Goal: Complete application form

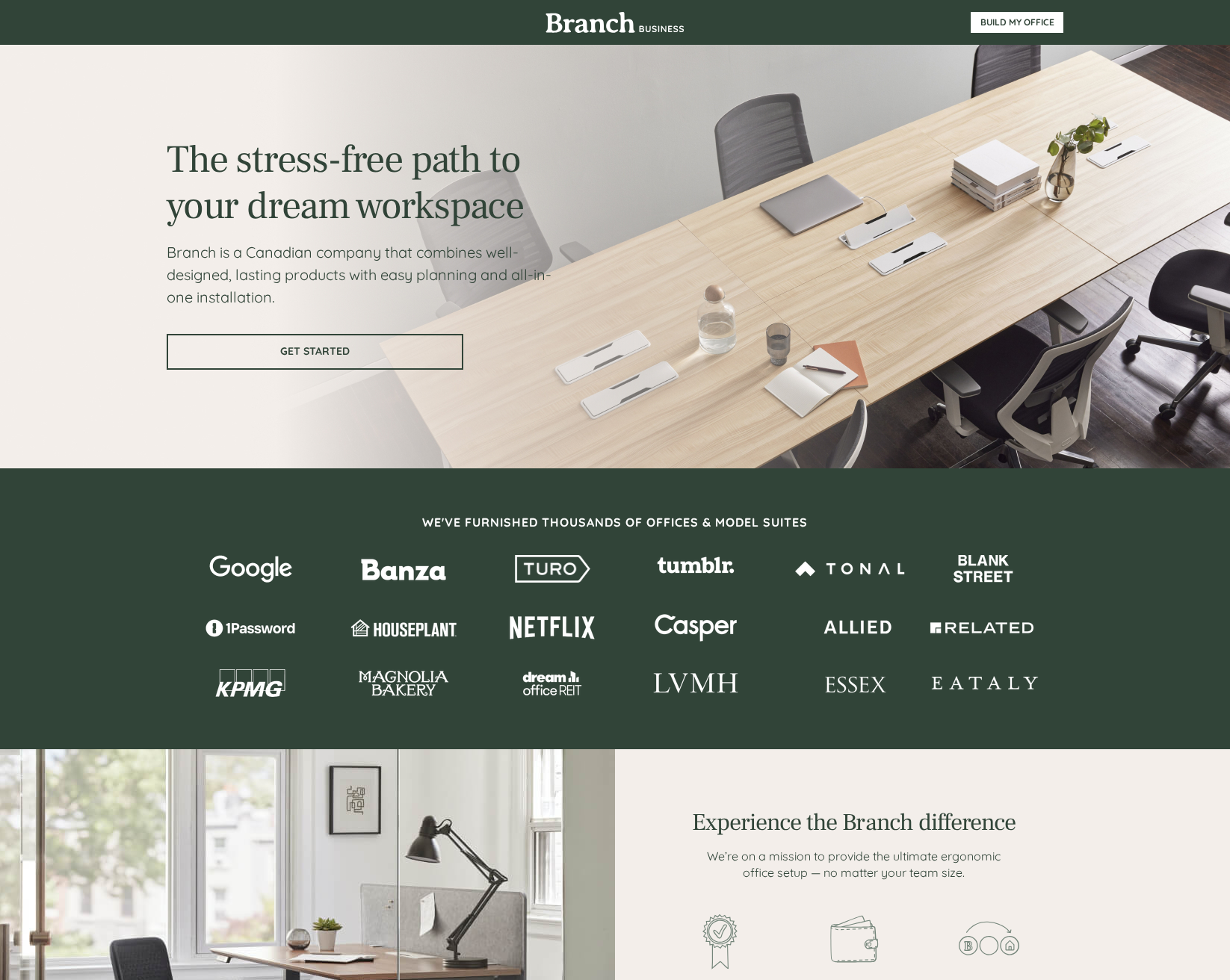
click at [372, 353] on span "GET STARTED" at bounding box center [314, 352] width 294 height 13
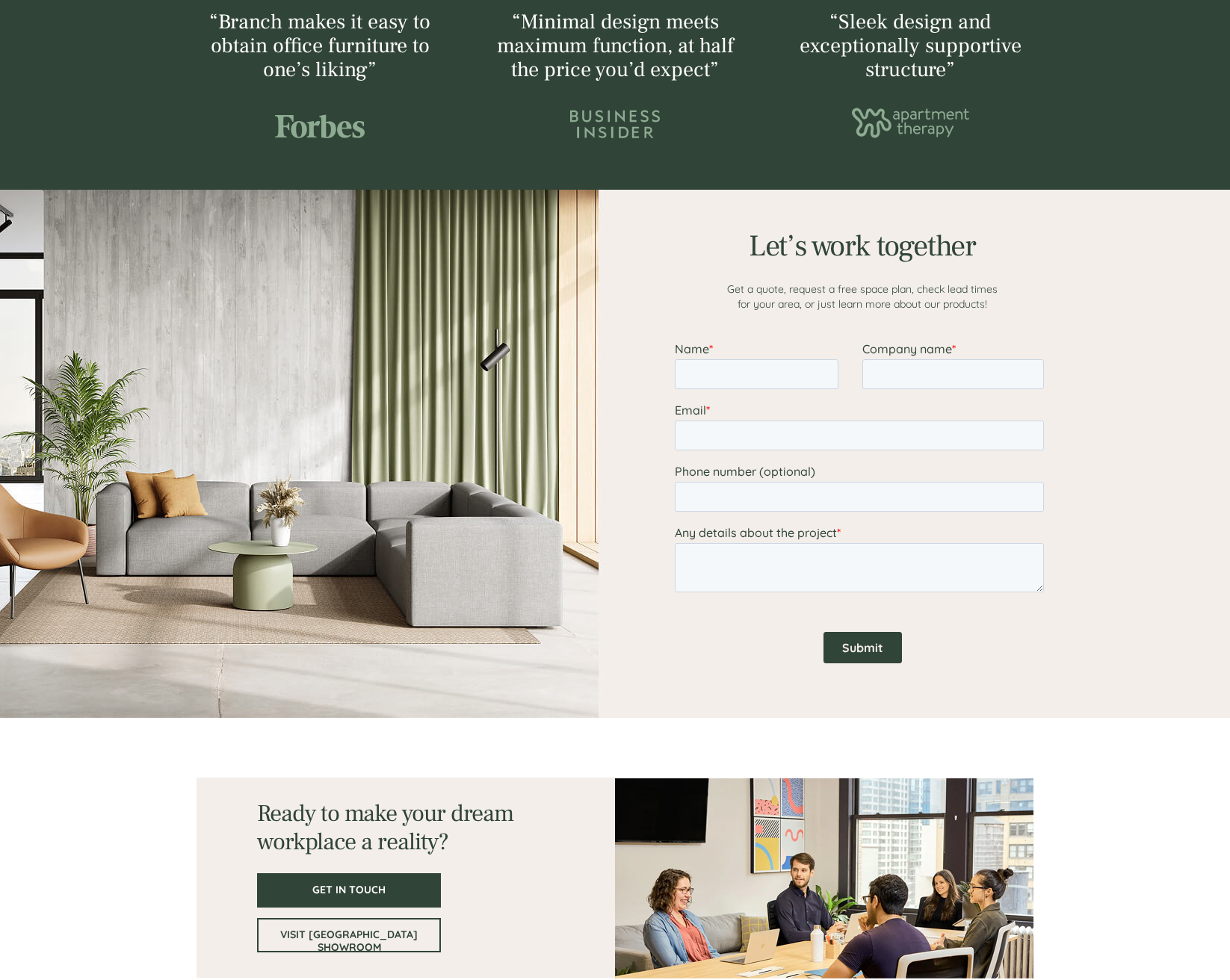
scroll to position [1734, 0]
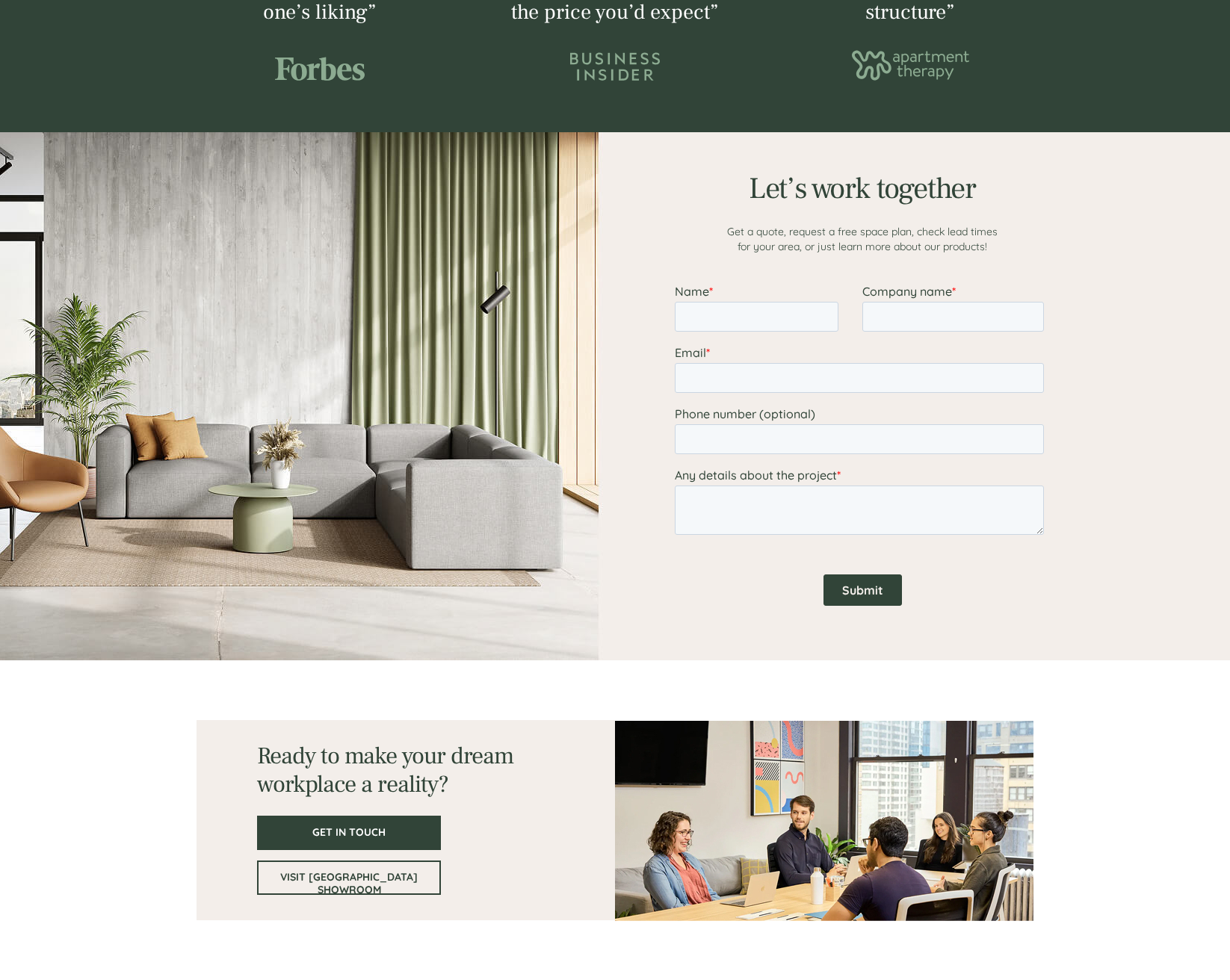
click at [449, 476] on div at bounding box center [615, 396] width 897 height 528
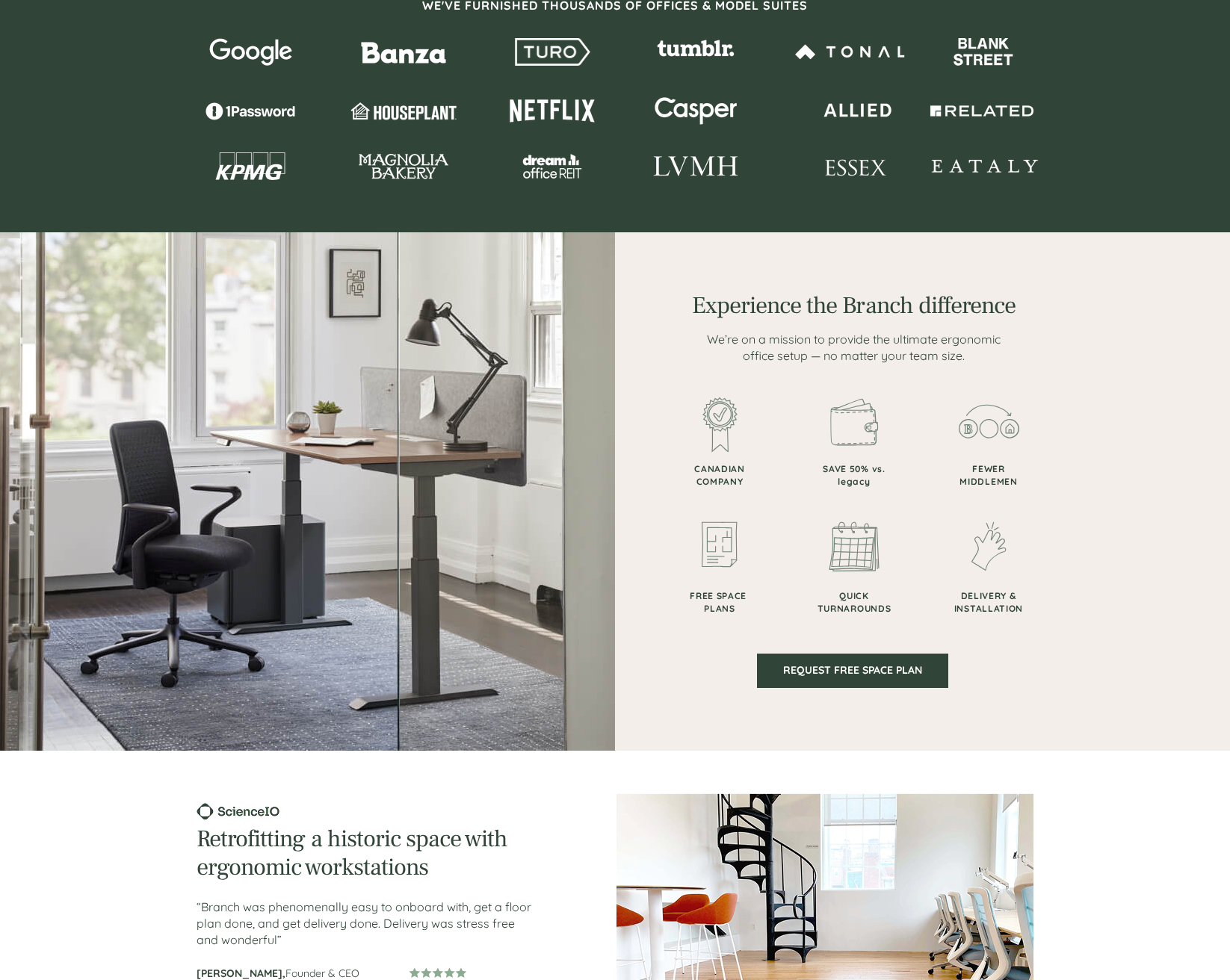
scroll to position [0, 0]
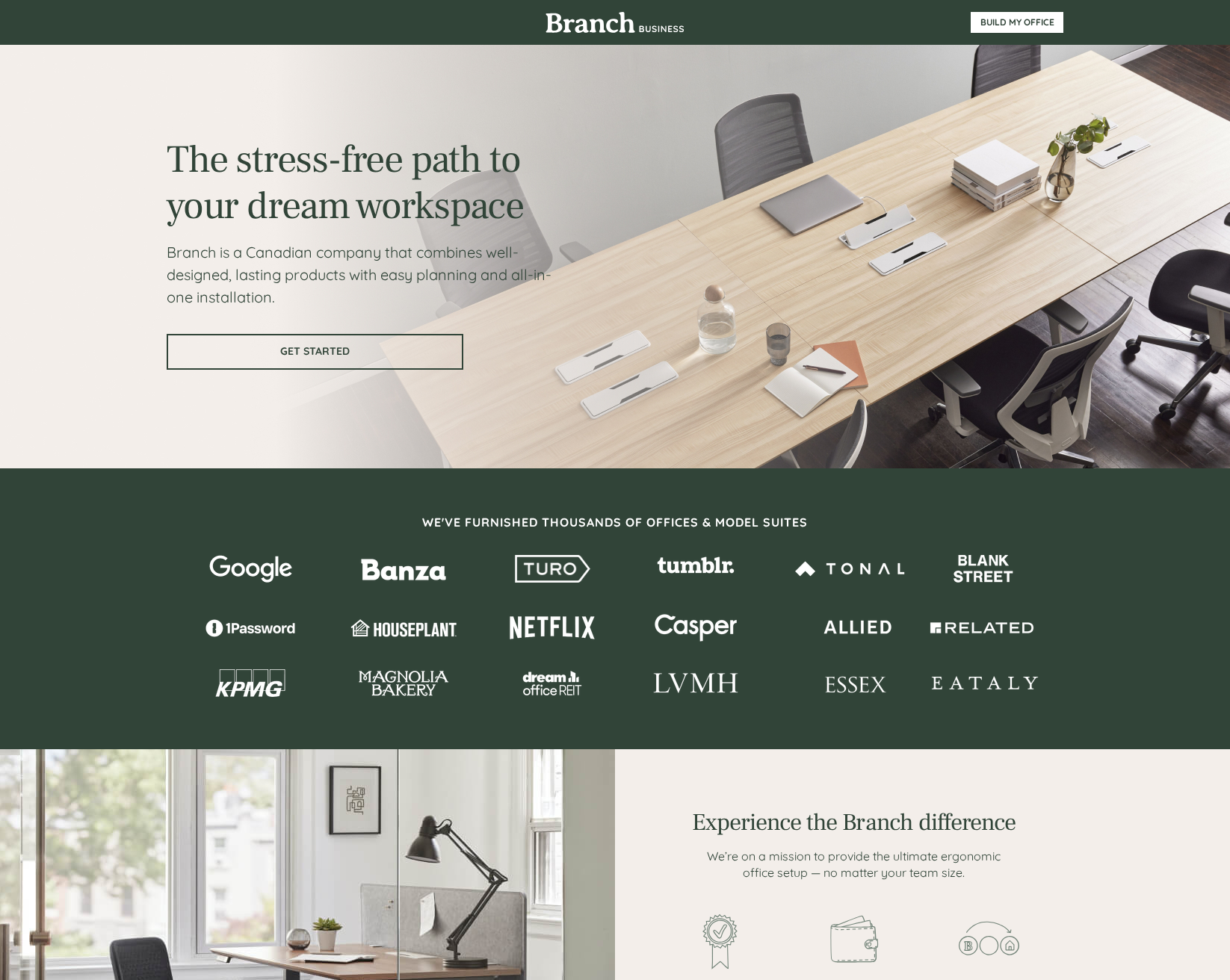
click at [366, 359] on link "GET STARTED" at bounding box center [314, 352] width 297 height 36
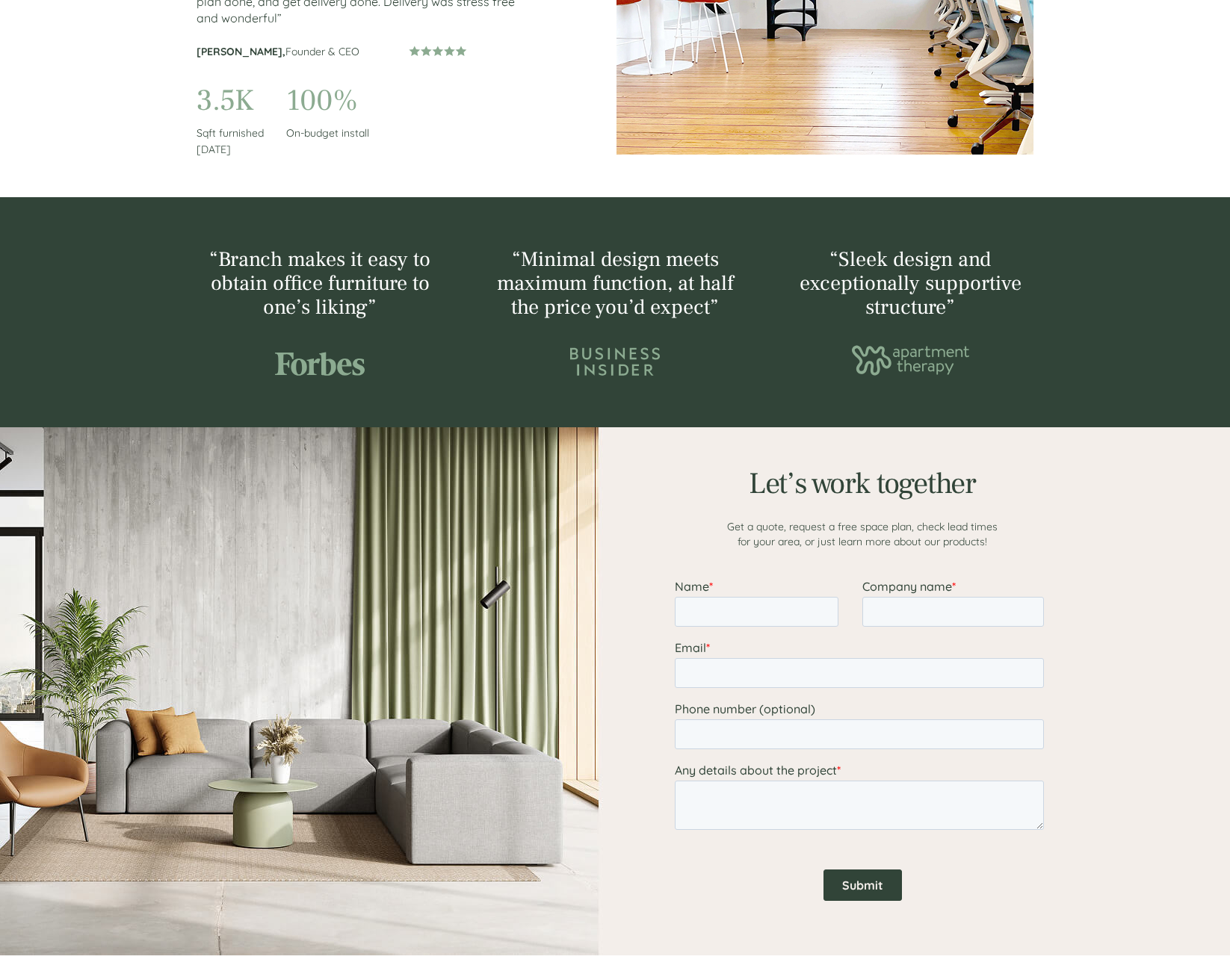
scroll to position [1734, 0]
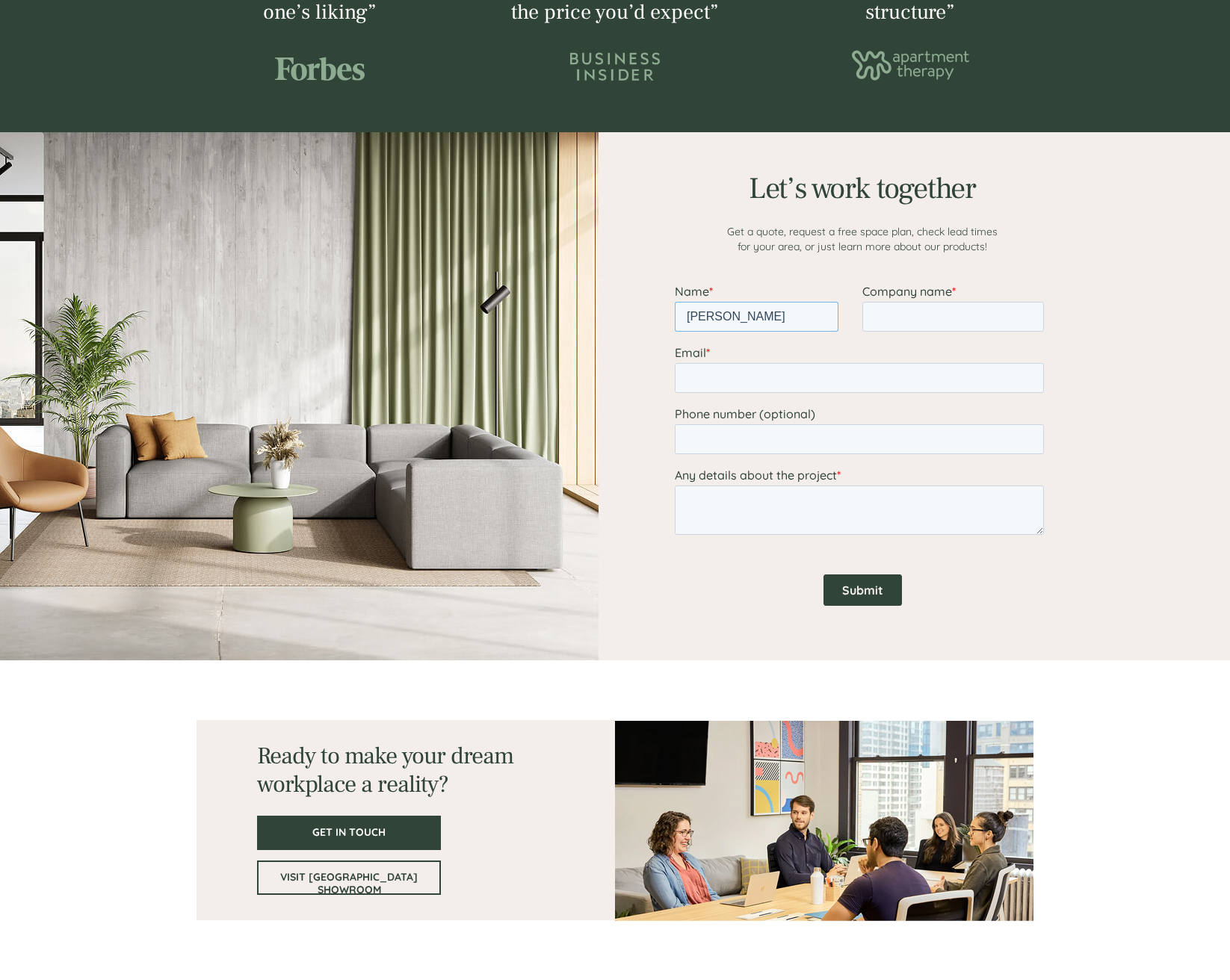
type input "[PERSON_NAME]"
type input "Rehe"
type input "[PERSON_NAME][EMAIL_ADDRESS][PERSON_NAME][DOMAIN_NAME]"
type input "[PHONE_NUMBER]"
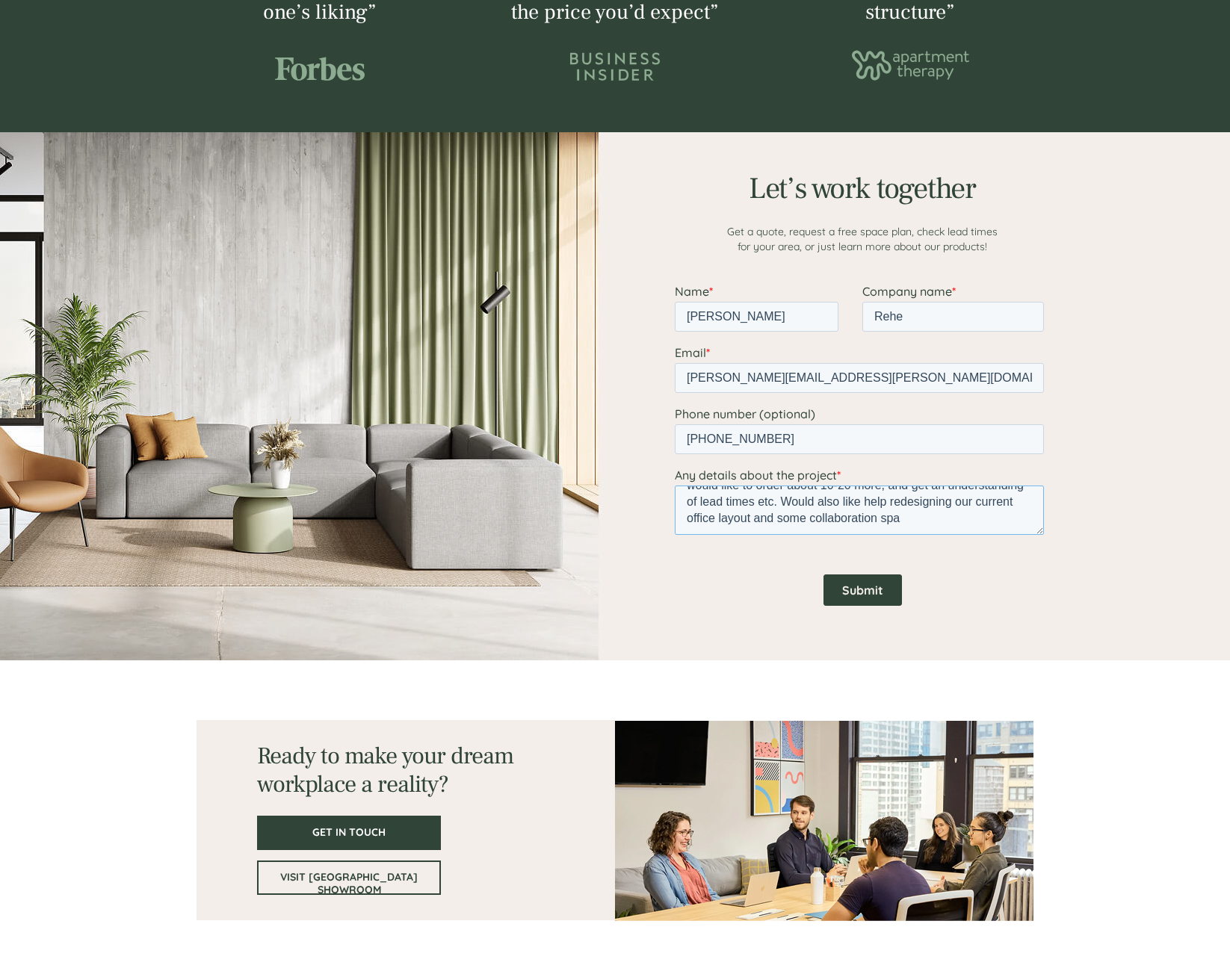
scroll to position [40, 0]
type textarea "We have some of your double standing desks in our office and would like to orde…"
click at [866, 586] on input "Submit" at bounding box center [863, 590] width 78 height 31
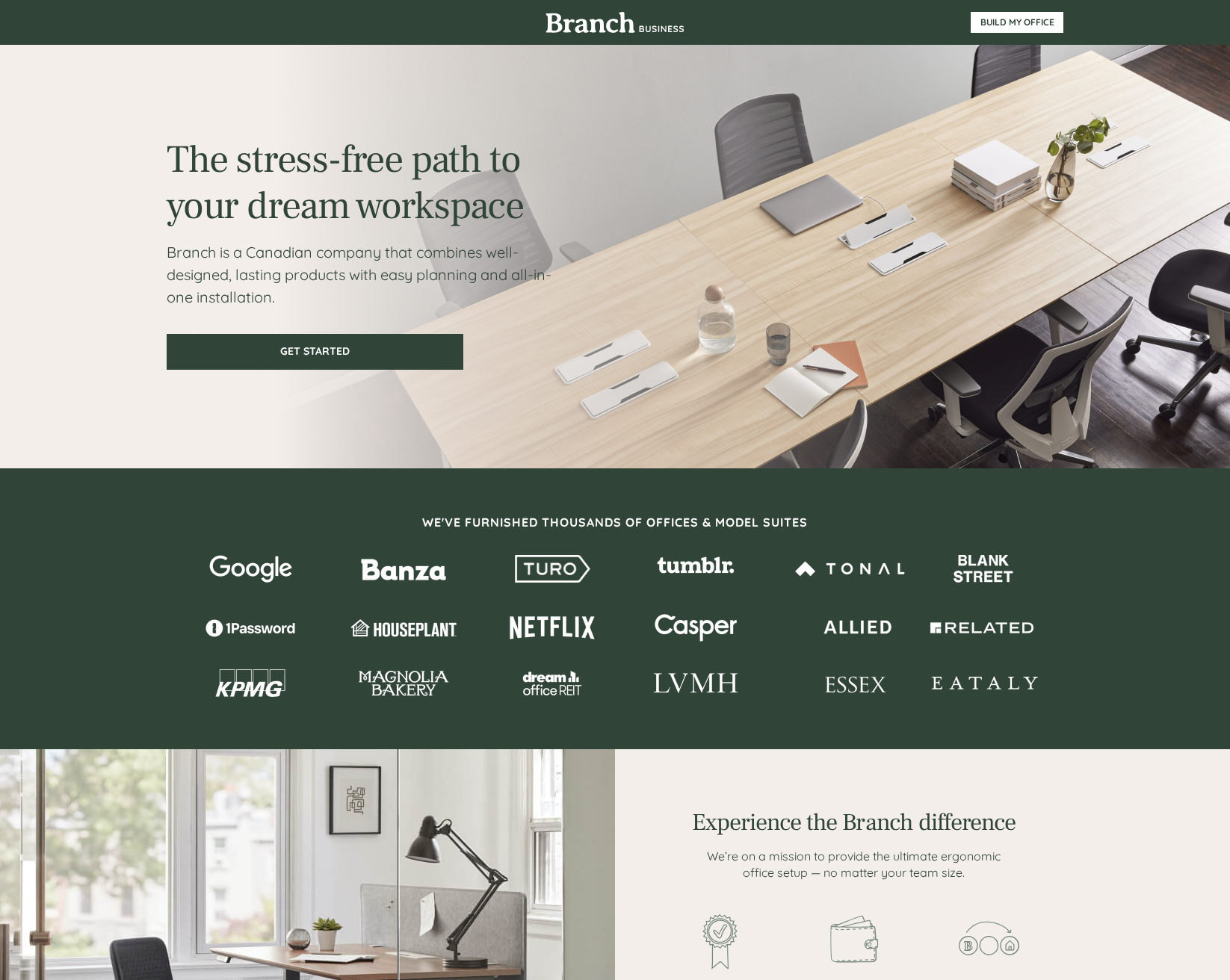
scroll to position [0, 0]
click at [627, 20] on img at bounding box center [615, 22] width 139 height 21
click at [1035, 23] on span "BUILD MY OFFICE" at bounding box center [1017, 22] width 91 height 10
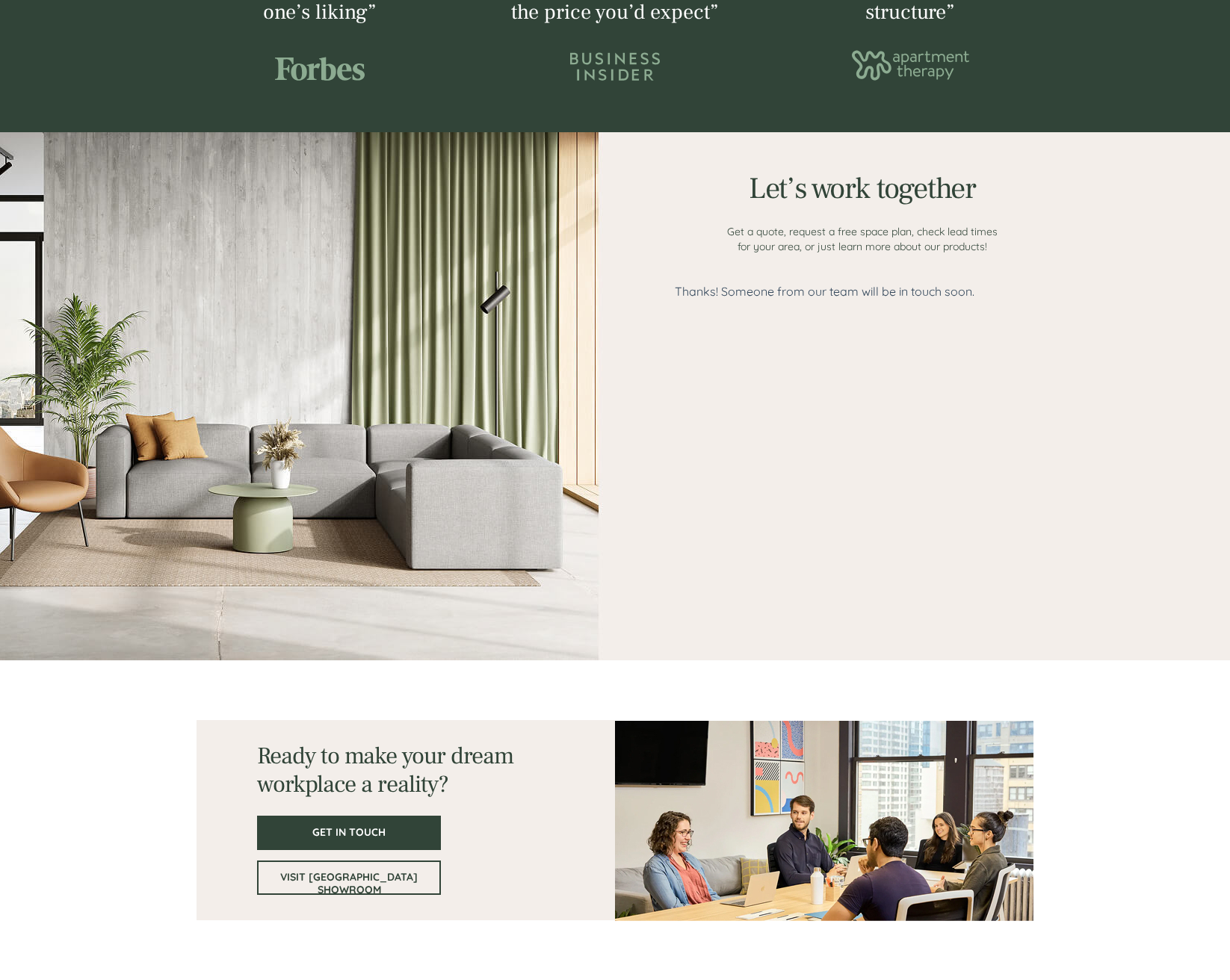
scroll to position [1734, 0]
click at [343, 871] on span "VISIT [GEOGRAPHIC_DATA] SHOWROOM" at bounding box center [349, 884] width 181 height 26
click at [343, 879] on span "VISIT [GEOGRAPHIC_DATA] SHOWROOM" at bounding box center [349, 884] width 181 height 26
click at [327, 874] on span "VISIT [GEOGRAPHIC_DATA] SHOWROOM" at bounding box center [349, 884] width 181 height 26
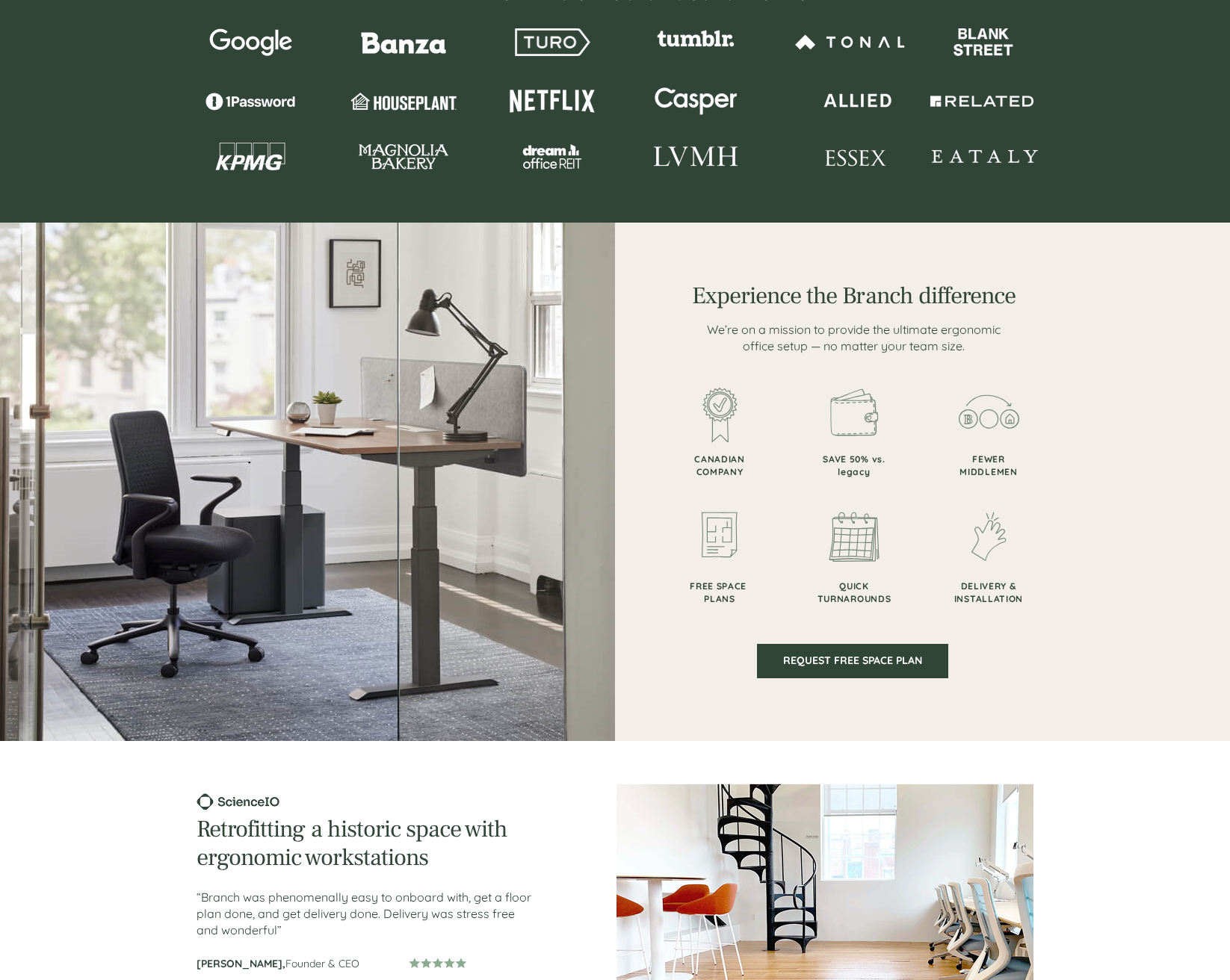
scroll to position [512, 0]
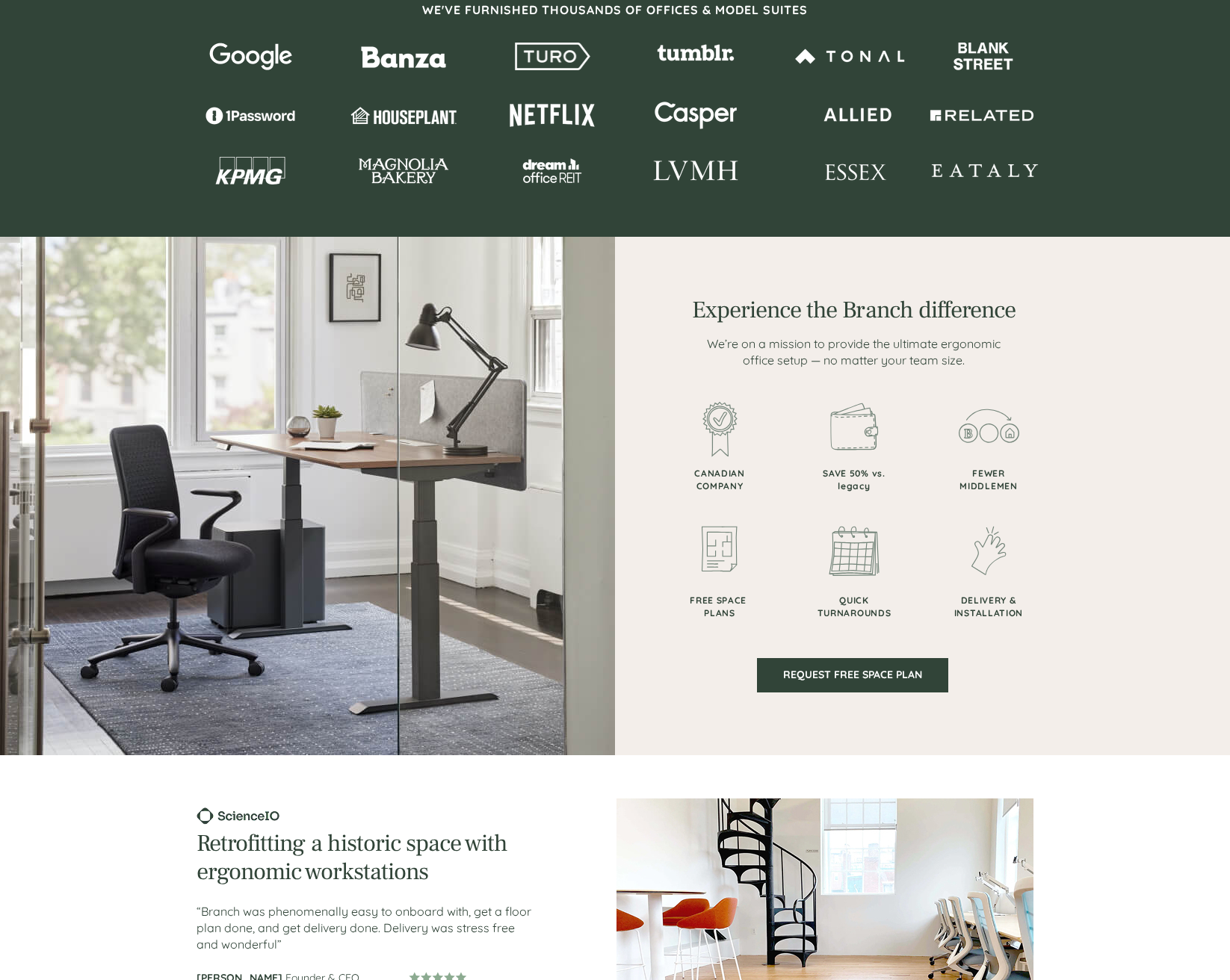
click at [845, 574] on img at bounding box center [854, 552] width 51 height 51
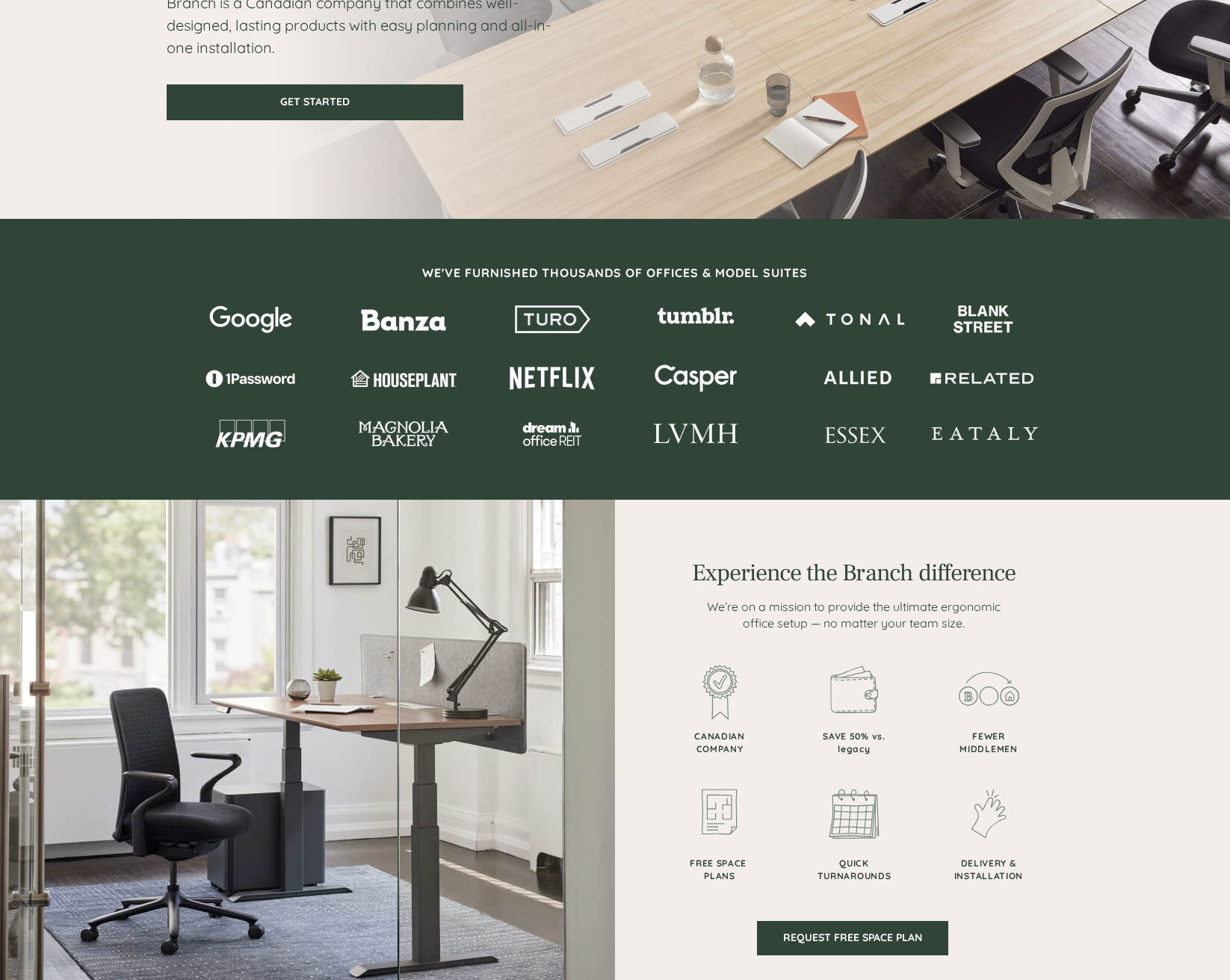
scroll to position [253, 0]
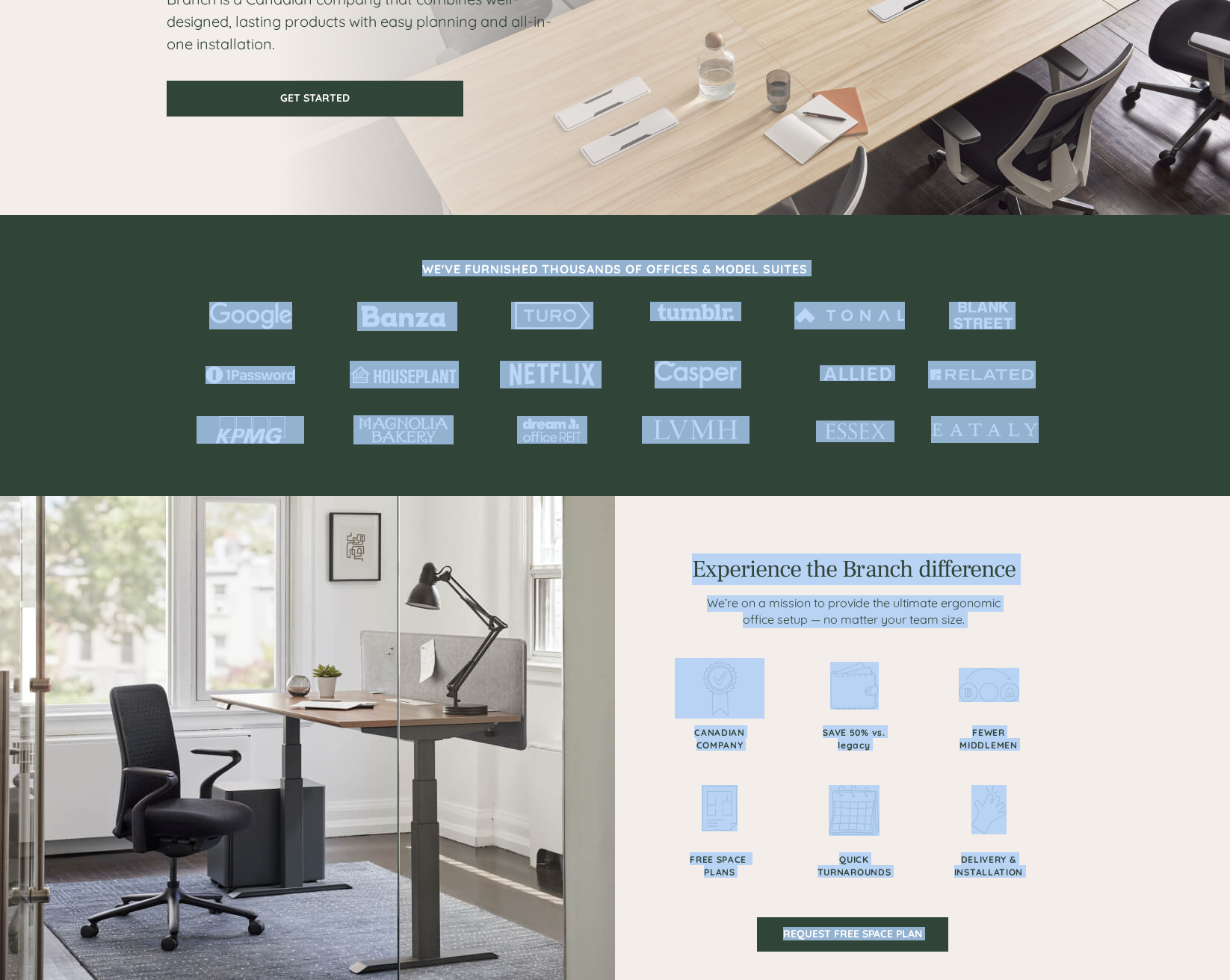
drag, startPoint x: 1059, startPoint y: 437, endPoint x: 401, endPoint y: 274, distance: 677.9
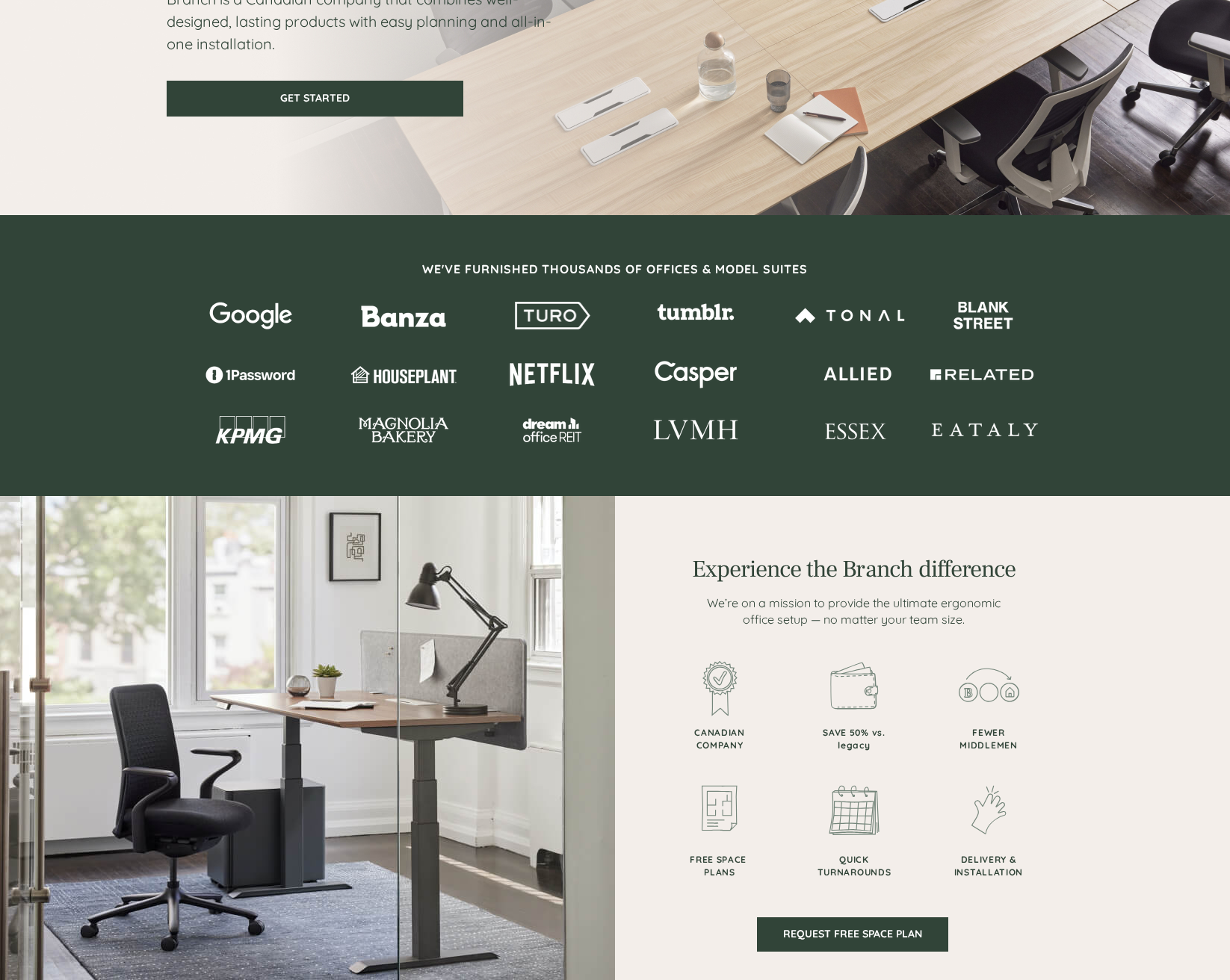
click at [689, 644] on div at bounding box center [615, 755] width 897 height 519
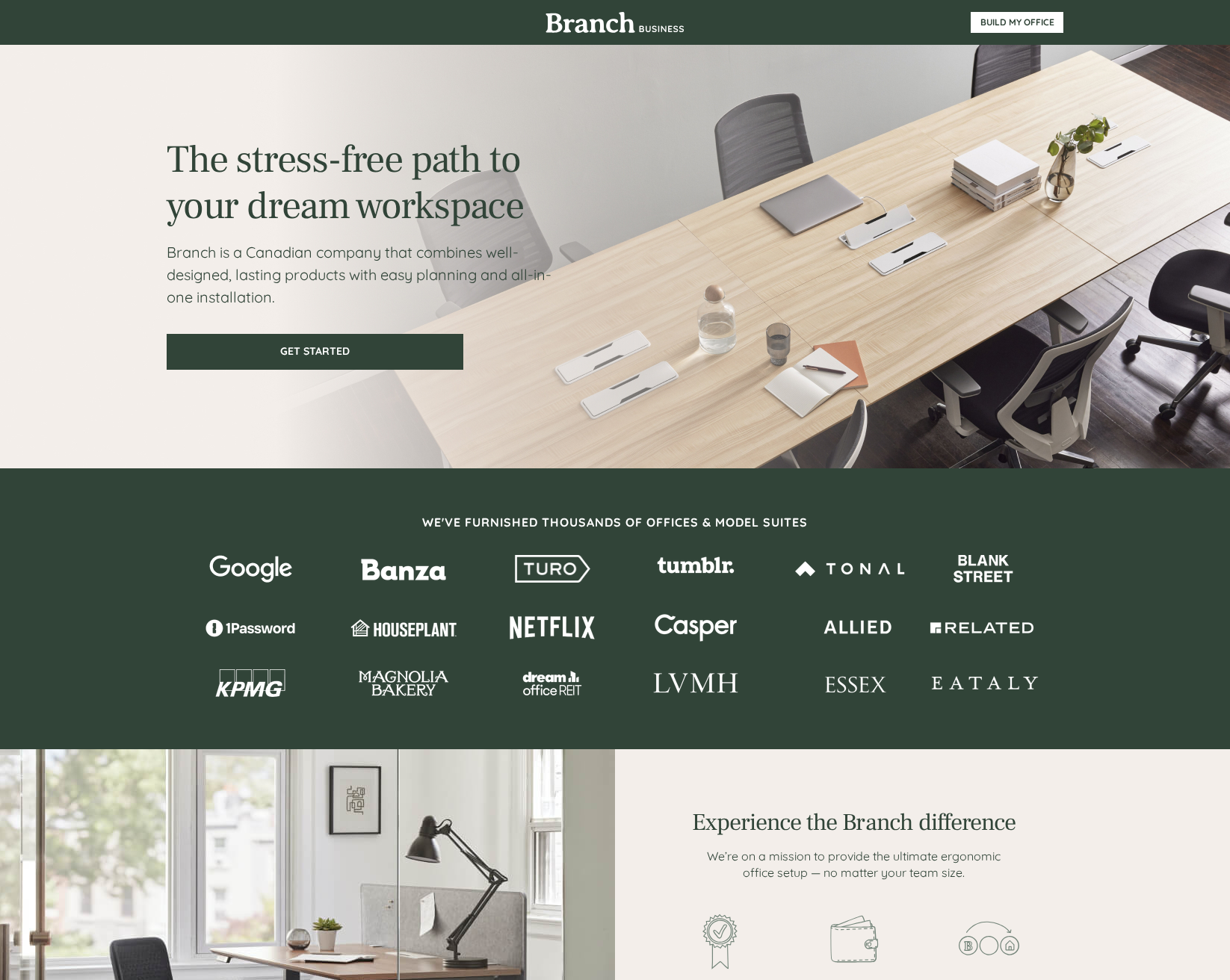
scroll to position [0, 0]
drag, startPoint x: 1060, startPoint y: 680, endPoint x: -150, endPoint y: 468, distance: 1228.4
click at [0, 468] on html "The stress-free path to your dream workspace Branch is a Canadian company that …" at bounding box center [615, 490] width 1230 height 980
click at [270, 547] on div at bounding box center [615, 608] width 897 height 281
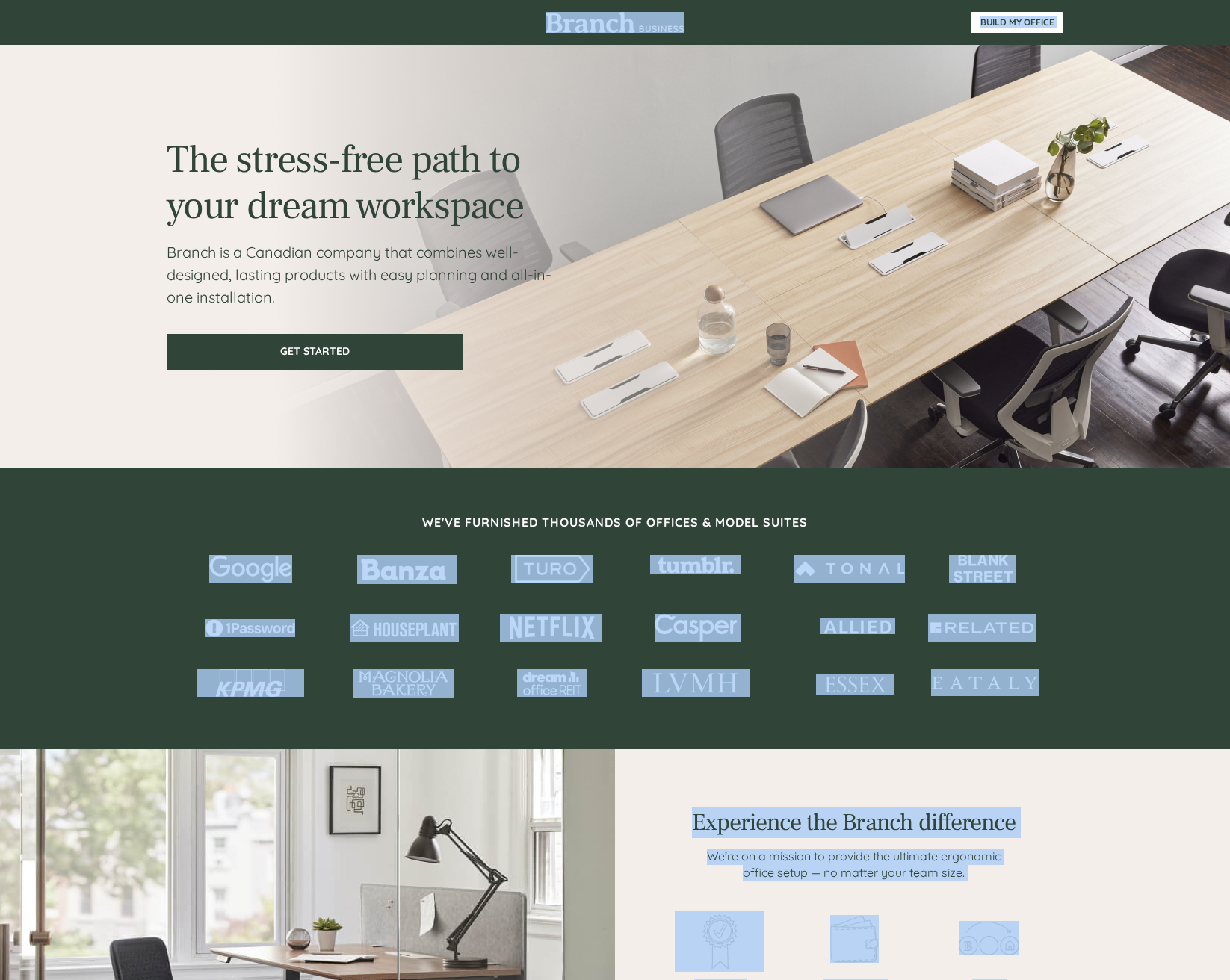
drag, startPoint x: 169, startPoint y: 532, endPoint x: 284, endPoint y: 597, distance: 132.1
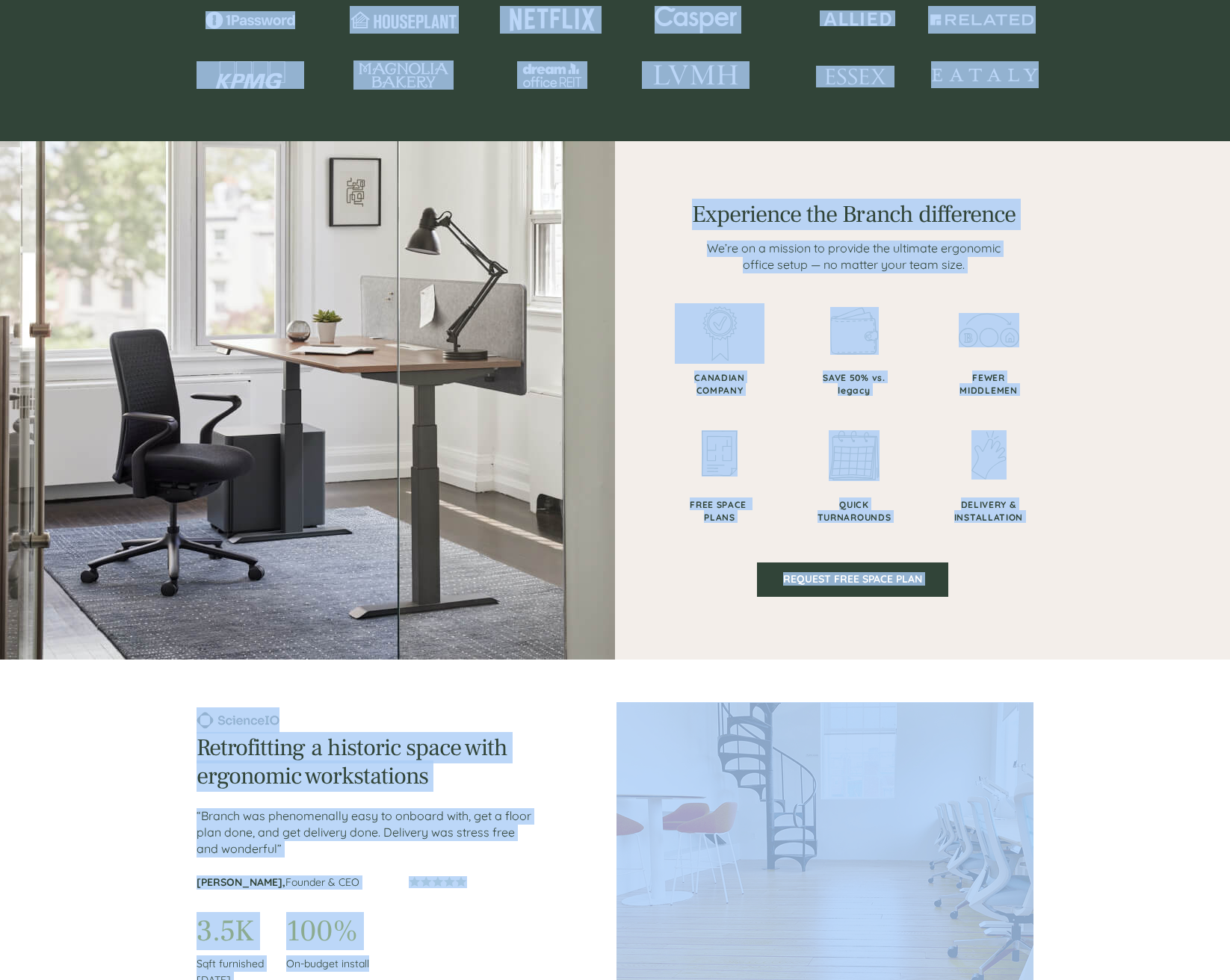
scroll to position [846, 0]
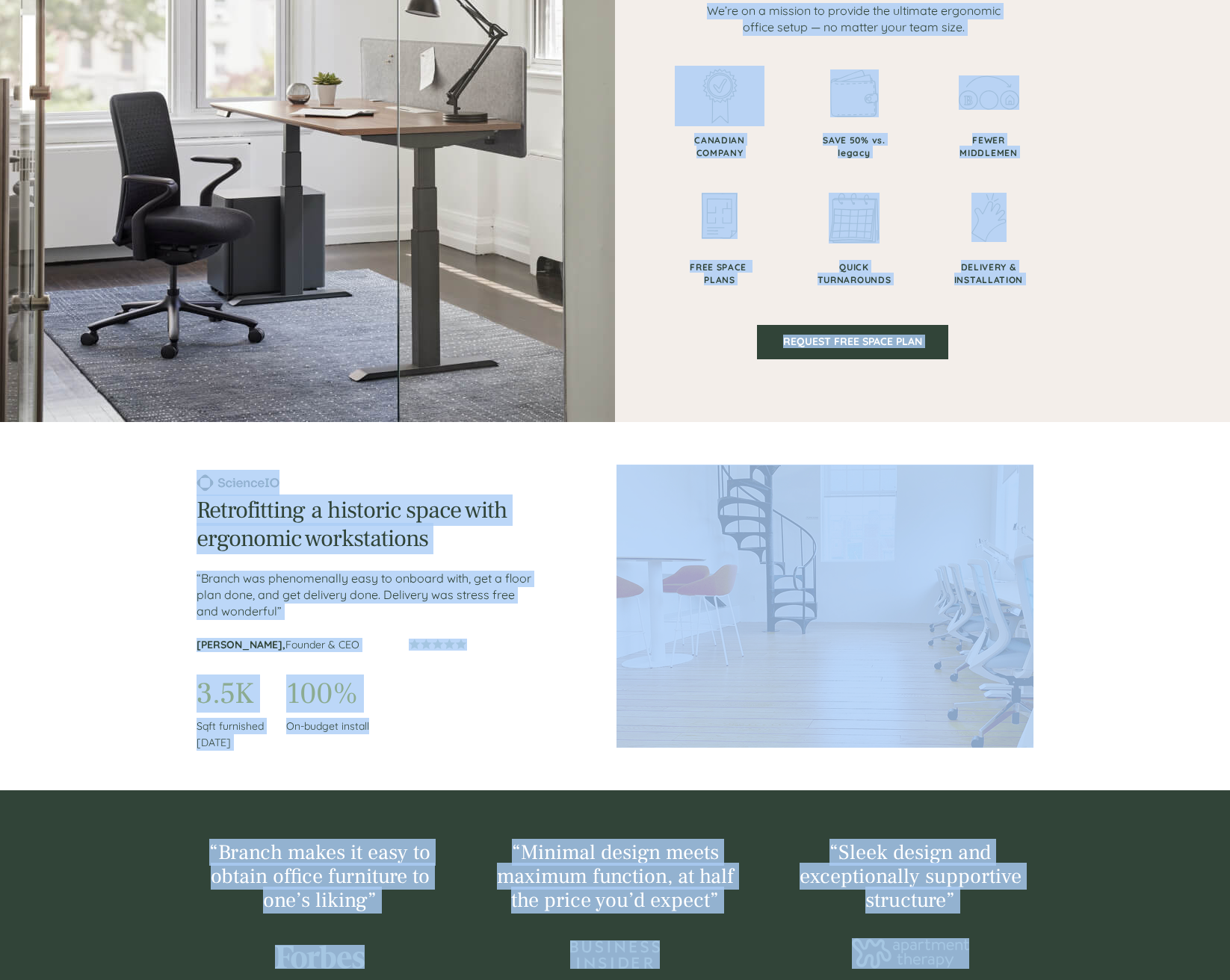
click at [553, 652] on div at bounding box center [377, 606] width 360 height 273
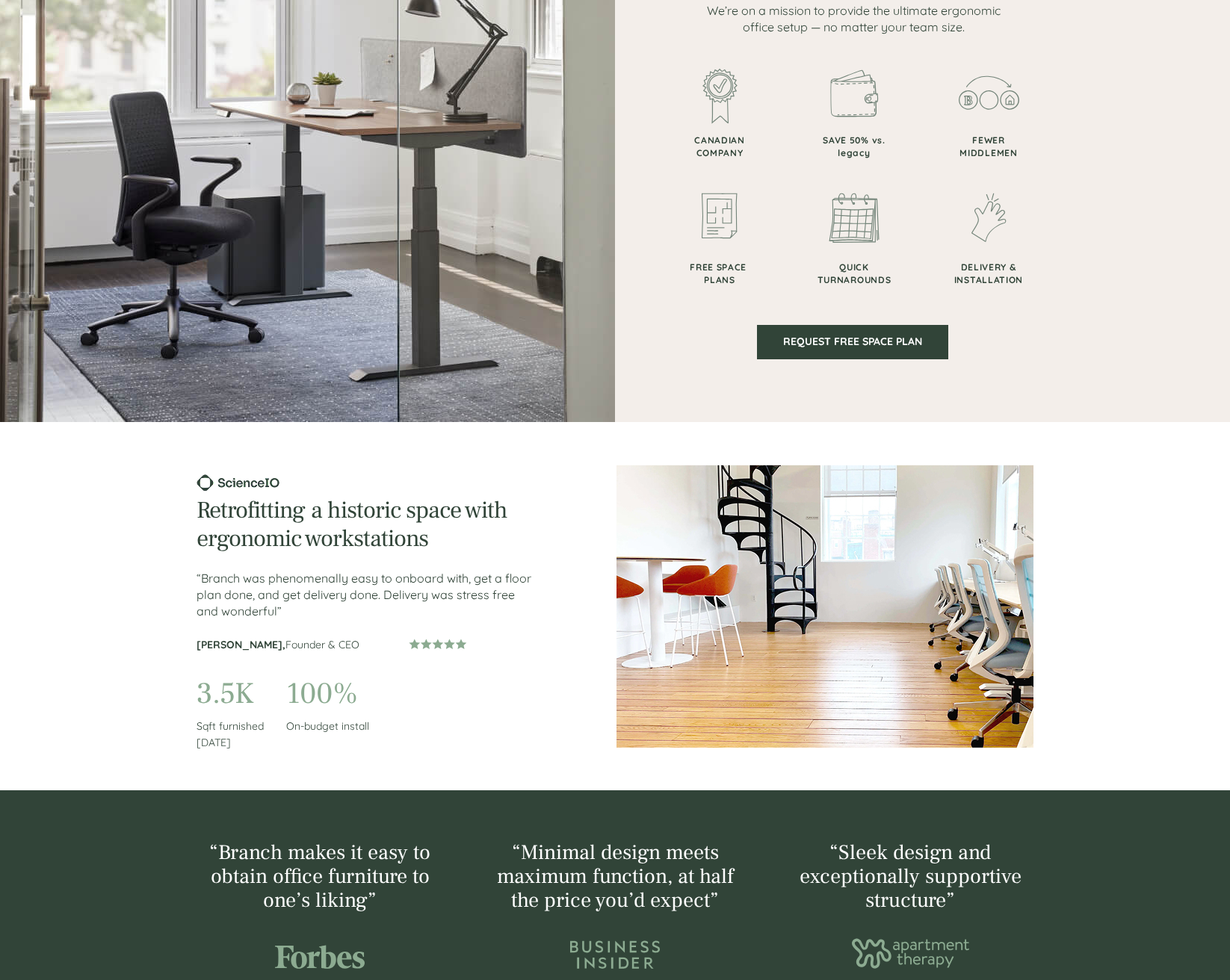
click at [553, 652] on div at bounding box center [377, 606] width 360 height 273
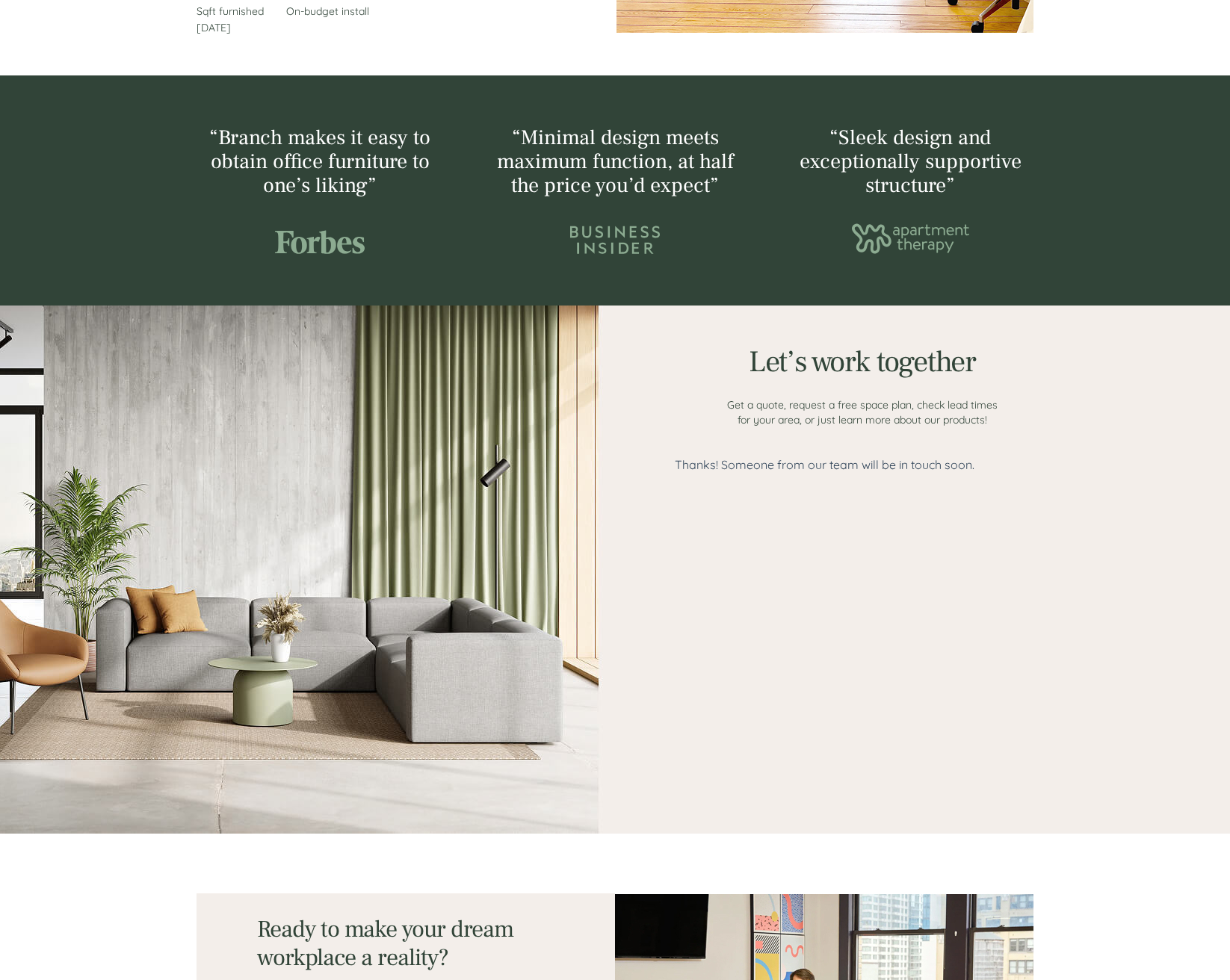
scroll to position [1734, 0]
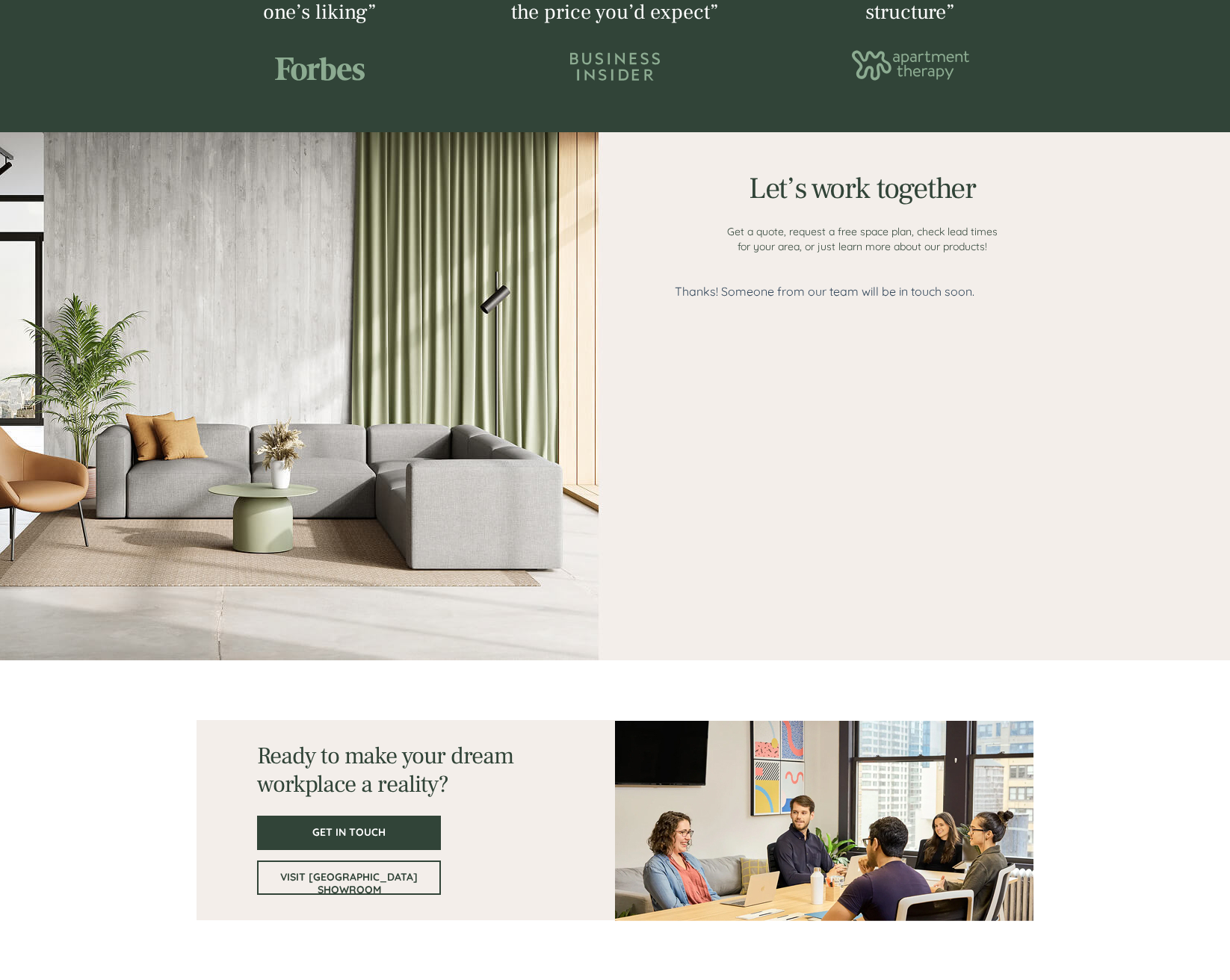
click at [676, 382] on div at bounding box center [862, 471] width 375 height 375
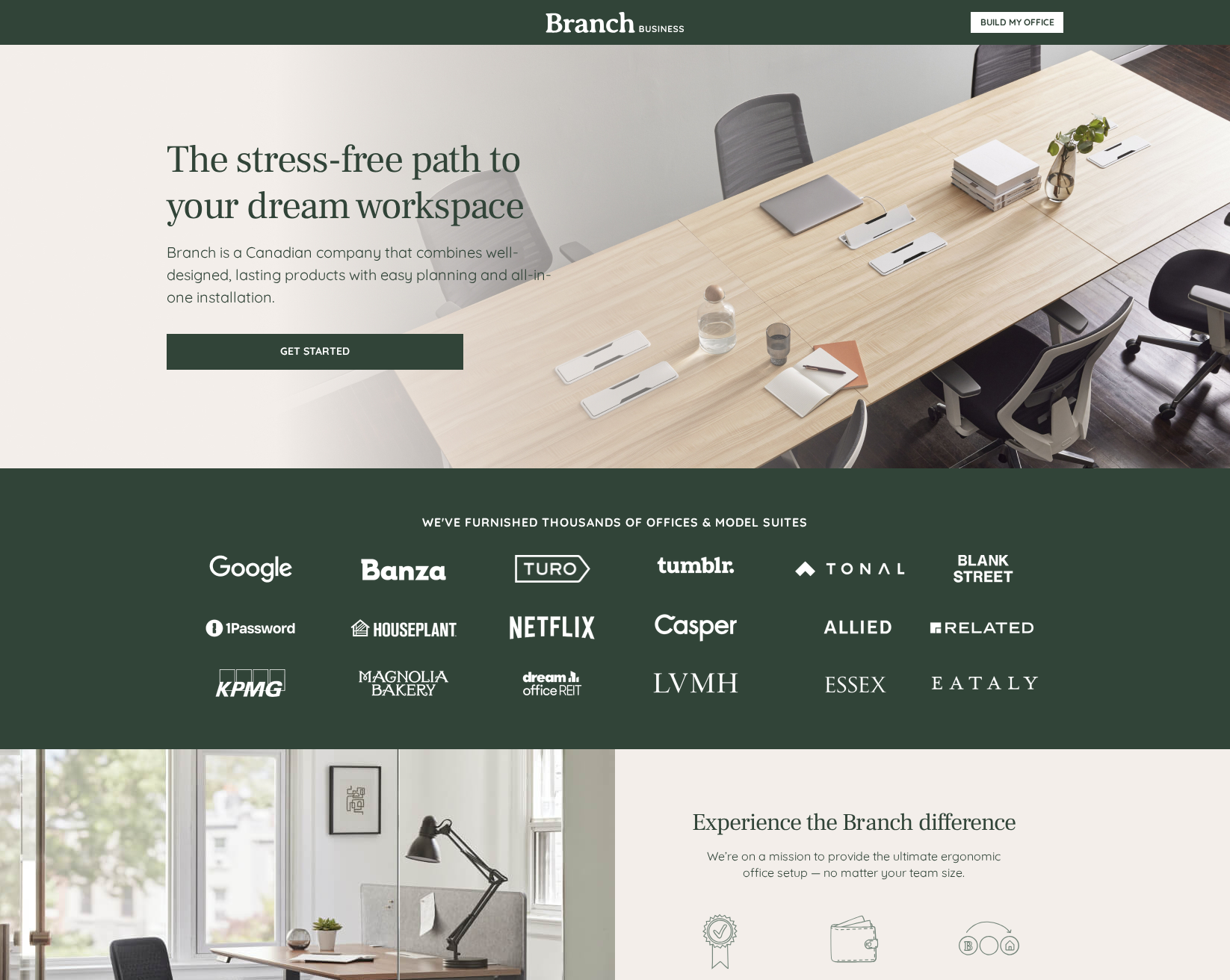
scroll to position [0, 0]
